Goal: Task Accomplishment & Management: Complete application form

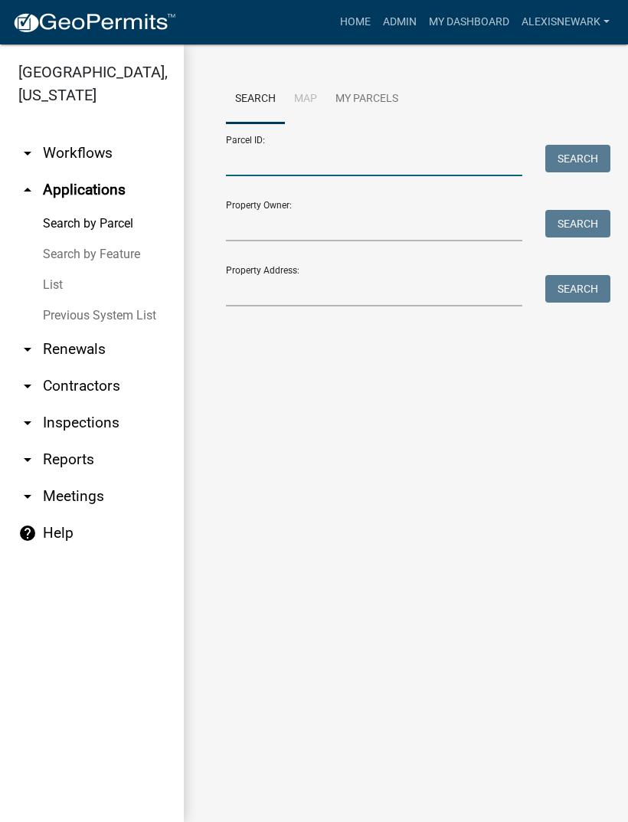
click at [329, 164] on input "Parcel ID:" at bounding box center [374, 160] width 297 height 31
click at [320, 159] on input "Parcel ID:" at bounding box center [374, 160] width 297 height 31
paste input "37000280151012"
type input "37000280151012"
click at [562, 162] on button "Search" at bounding box center [578, 159] width 65 height 28
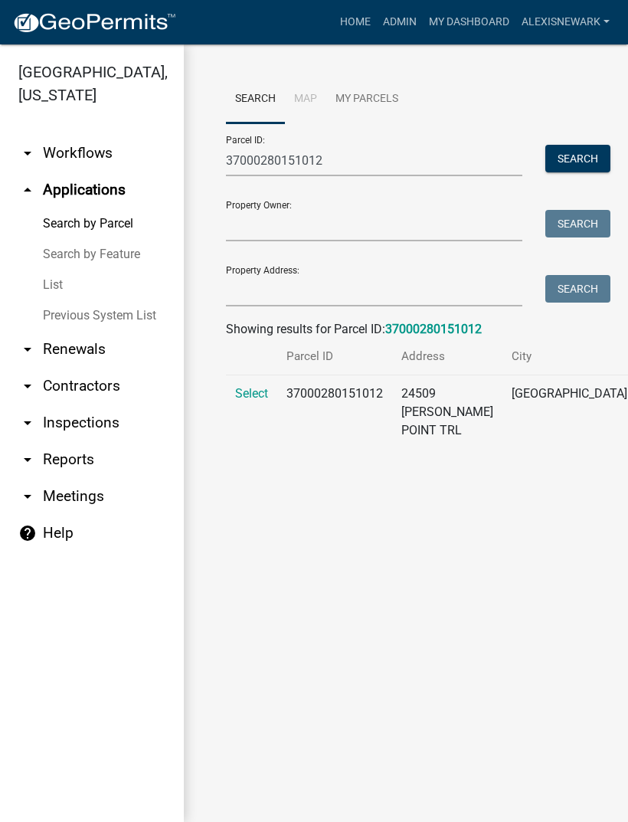
click at [254, 401] on span "Select" at bounding box center [251, 393] width 33 height 15
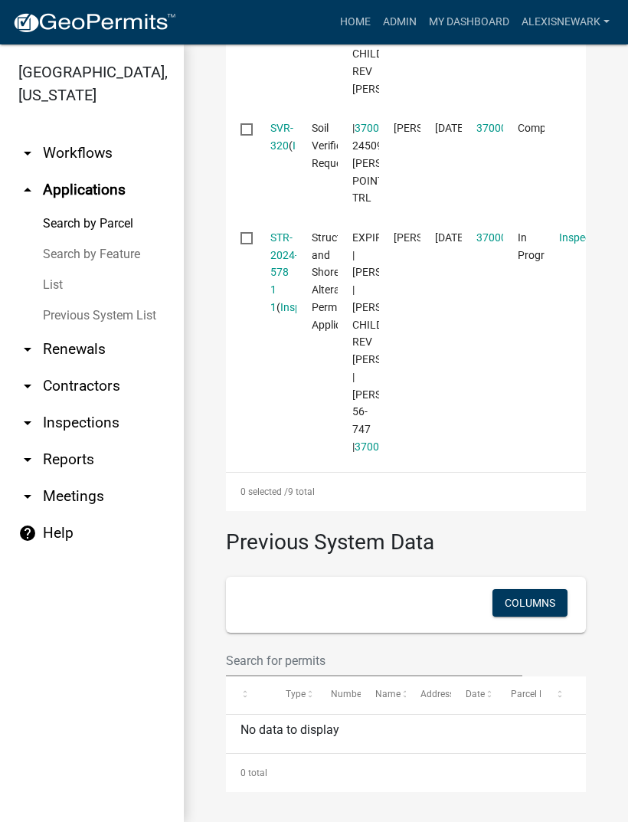
scroll to position [1869, 0]
click at [291, 313] on link "STR-2024-578 1 1" at bounding box center [284, 272] width 28 height 82
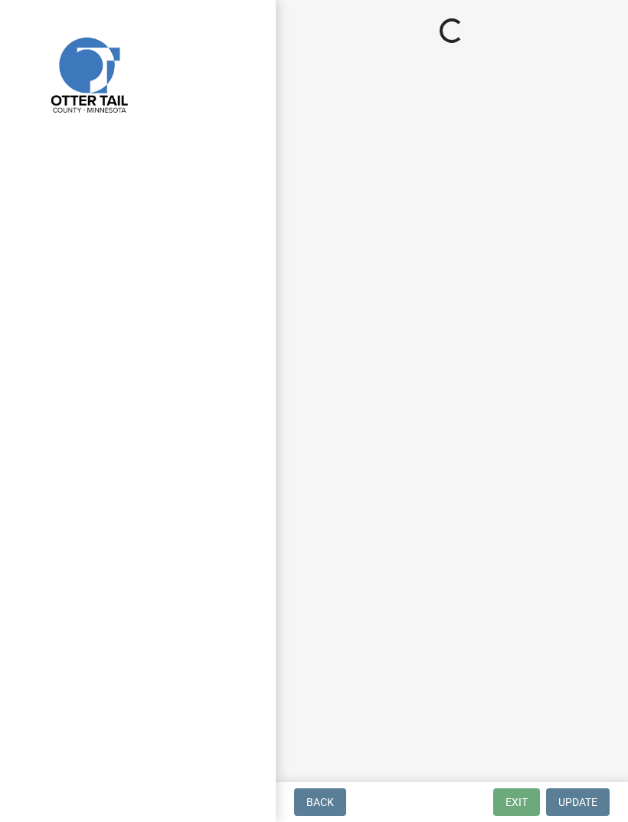
select select "710d5f49-2663-4e73-9718-d0c4e189f5ed"
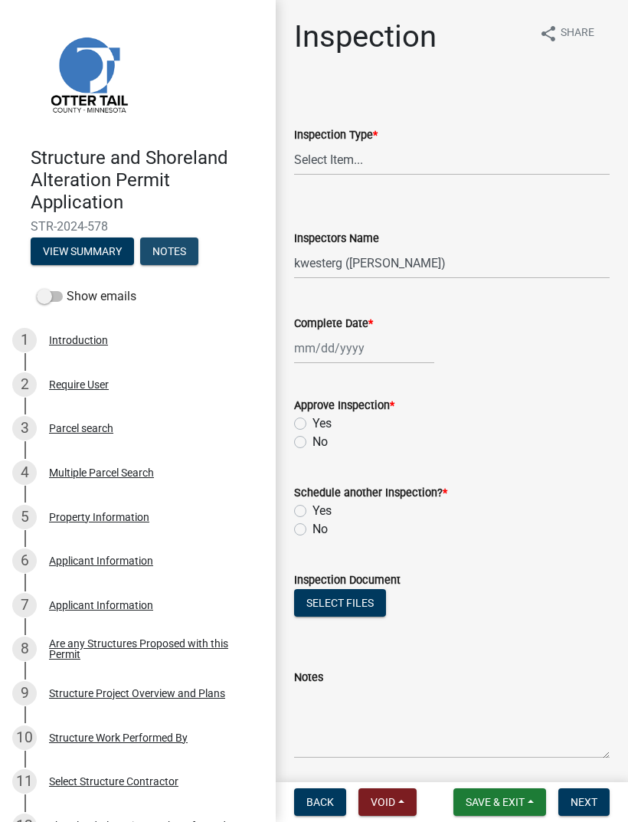
click at [175, 248] on button "Notes" at bounding box center [169, 252] width 58 height 28
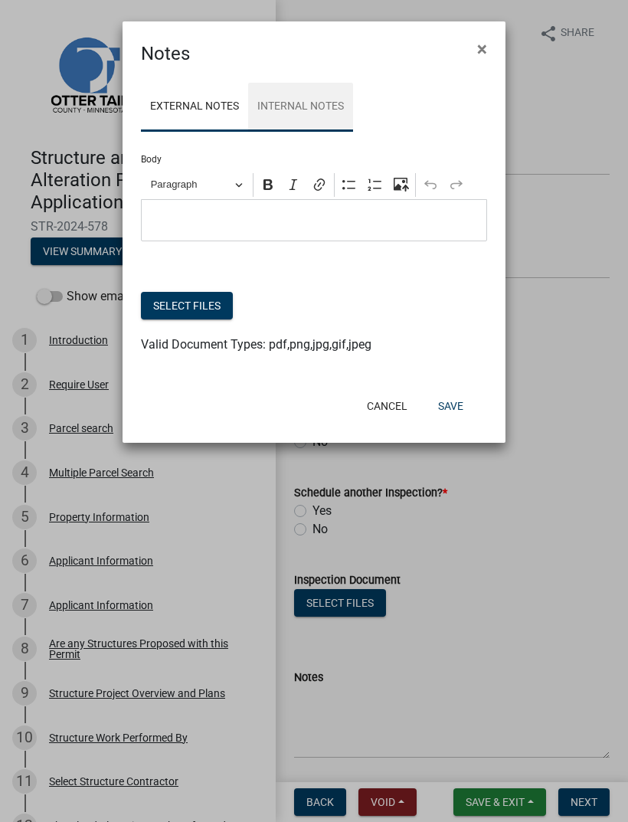
click at [309, 112] on link "Internal Notes" at bounding box center [300, 107] width 105 height 49
click at [203, 106] on link "External Notes" at bounding box center [194, 107] width 107 height 49
click at [388, 411] on button "Cancel" at bounding box center [387, 406] width 65 height 28
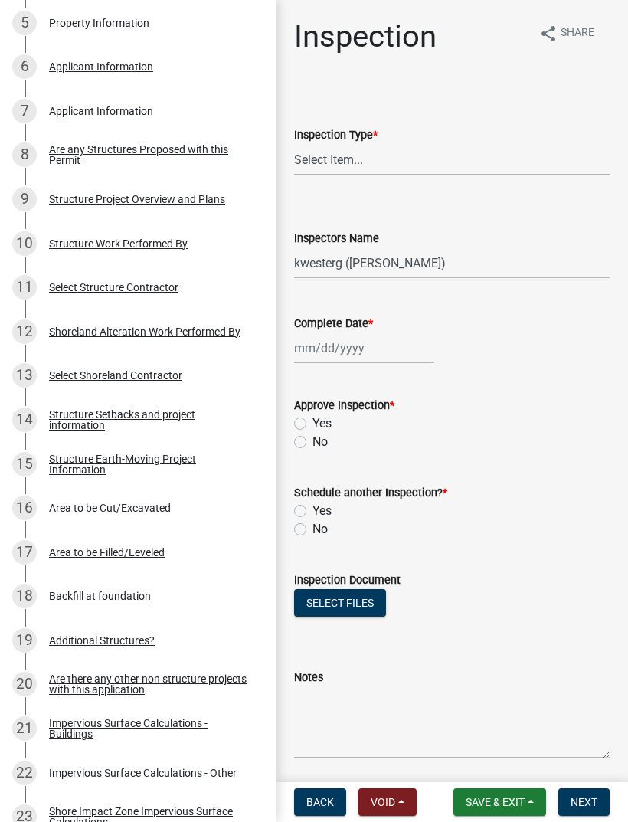
scroll to position [478, 0]
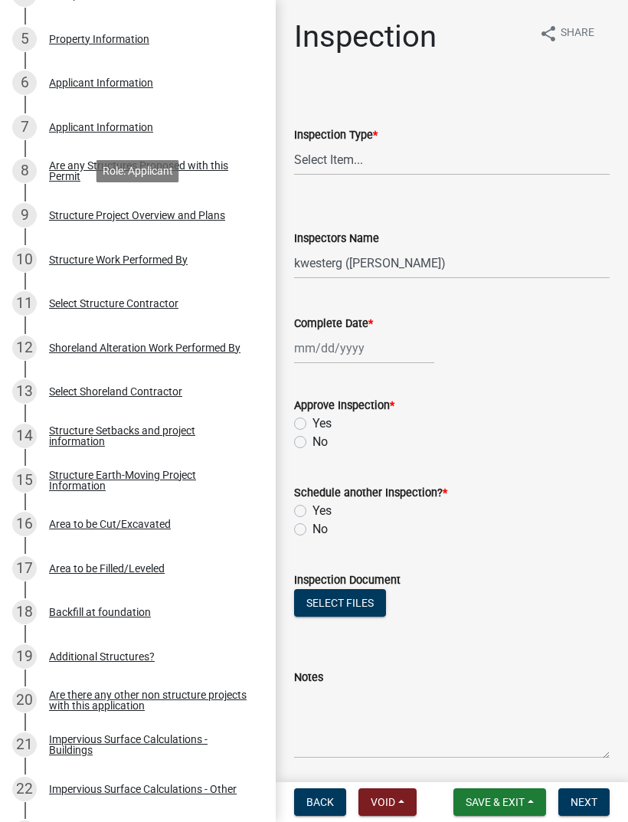
click at [201, 217] on div "Structure Project Overview and Plans" at bounding box center [137, 215] width 176 height 11
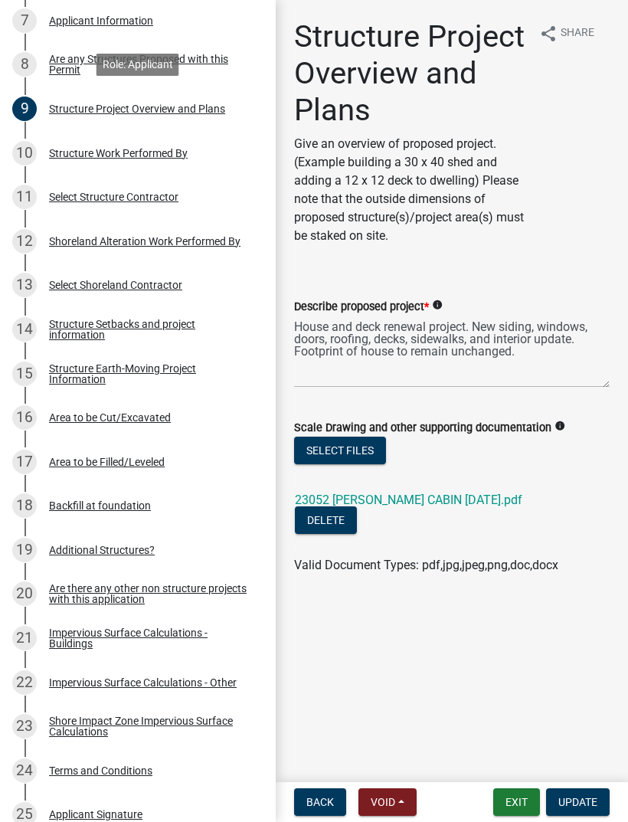
scroll to position [583, 0]
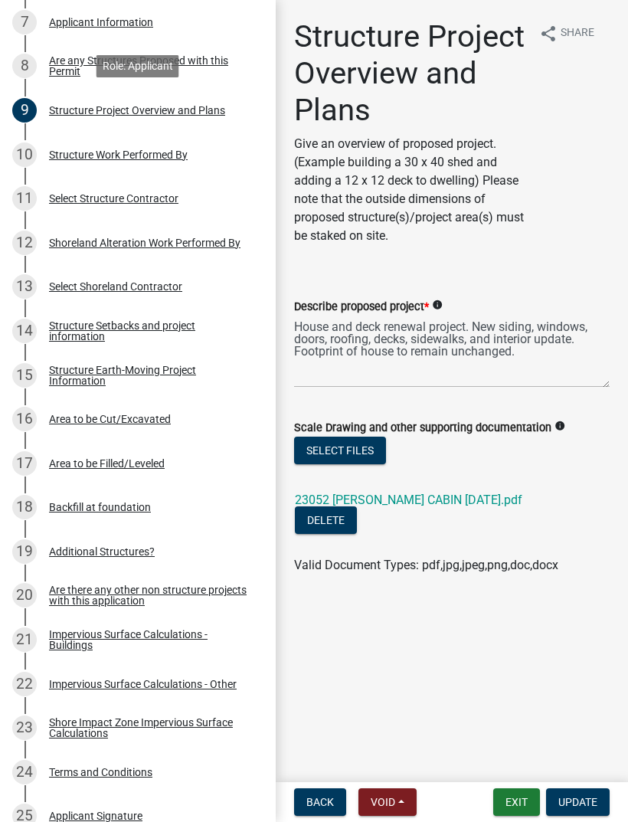
click at [166, 324] on div "Structure Setbacks and project information" at bounding box center [150, 330] width 202 height 21
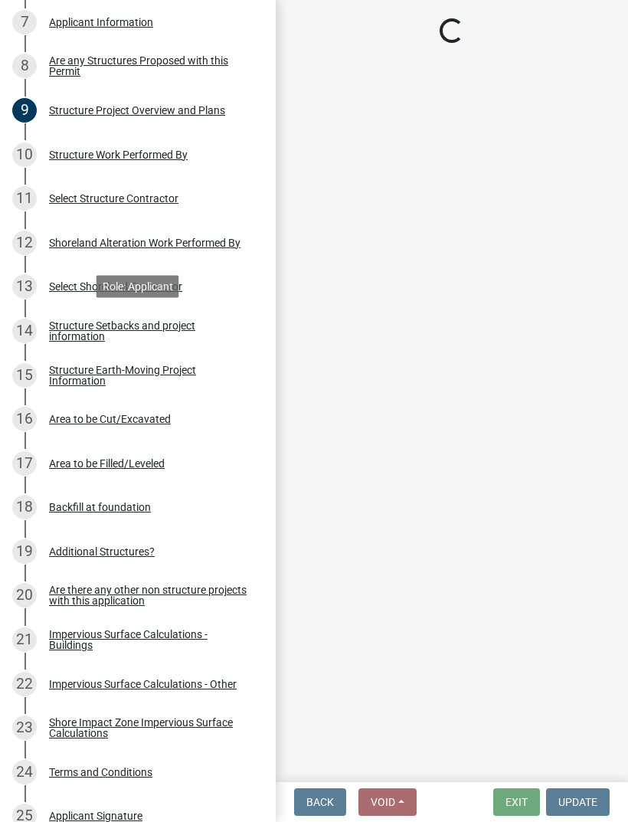
select select "4d8c0477-3507-4c3b-8a2b-7e3e8de33f20"
select select "a3cc236c-43aa-406a-8353-e0398d57c407"
select select "e560a688-e561-477d-b756-2b3ad714d8bd"
select select "23aeacd1-8f63-4cf2-8215-6be473aaa393"
select select "e80e3e2c-e9d0-4b64-95b5-c0b12854bba2"
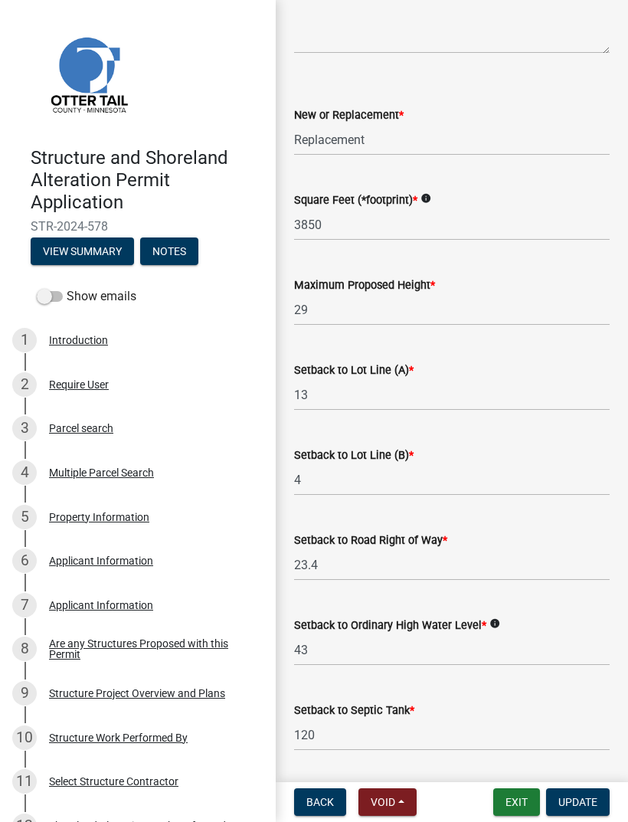
scroll to position [0, 0]
click at [318, 796] on span "Back" at bounding box center [320, 802] width 28 height 12
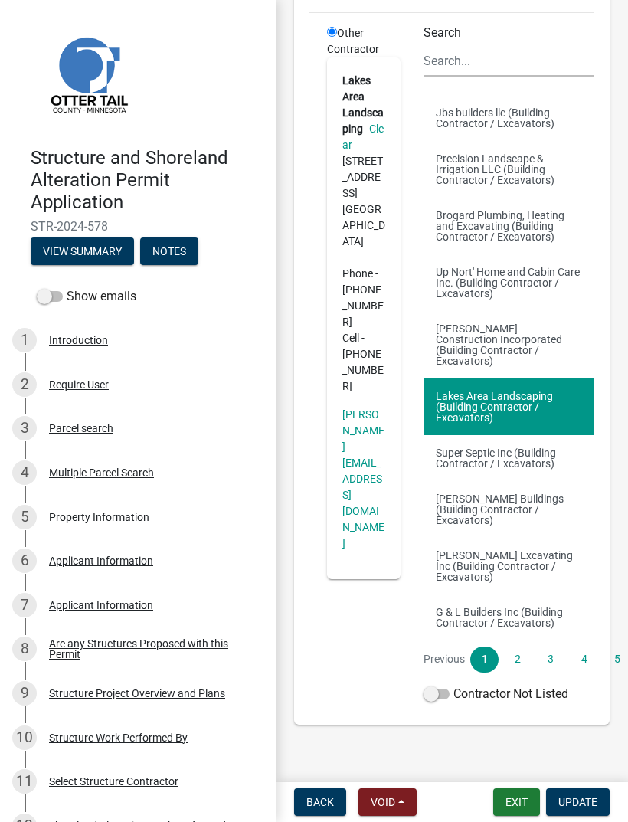
scroll to position [224, 0]
